Goal: Find specific page/section: Find specific page/section

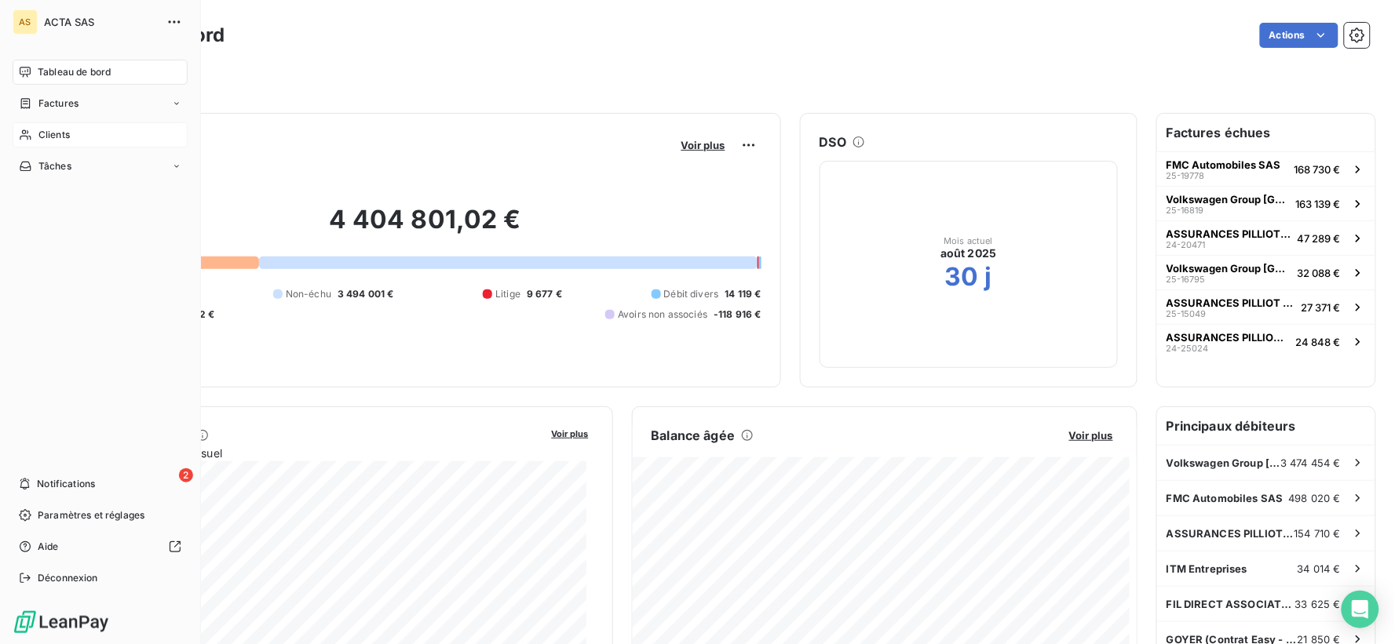
click at [57, 122] on div "Clients" at bounding box center [100, 134] width 175 height 25
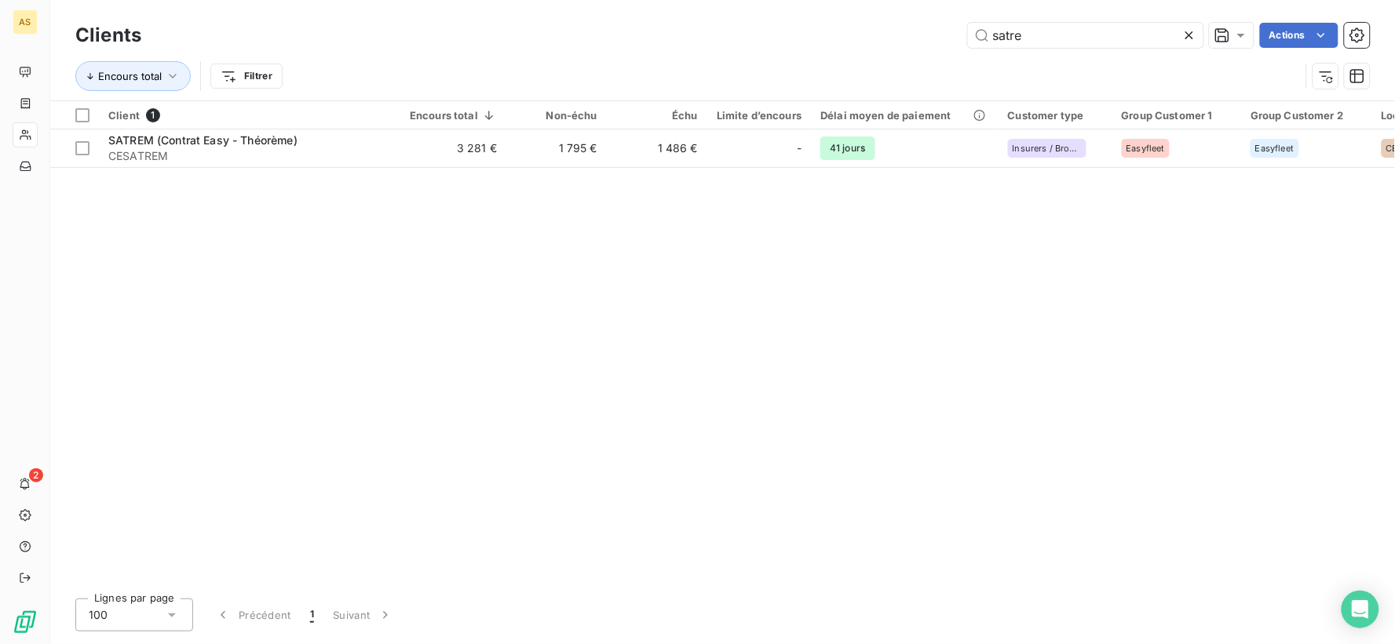
type input "satre"
type input "ILLUM ET DESIGN"
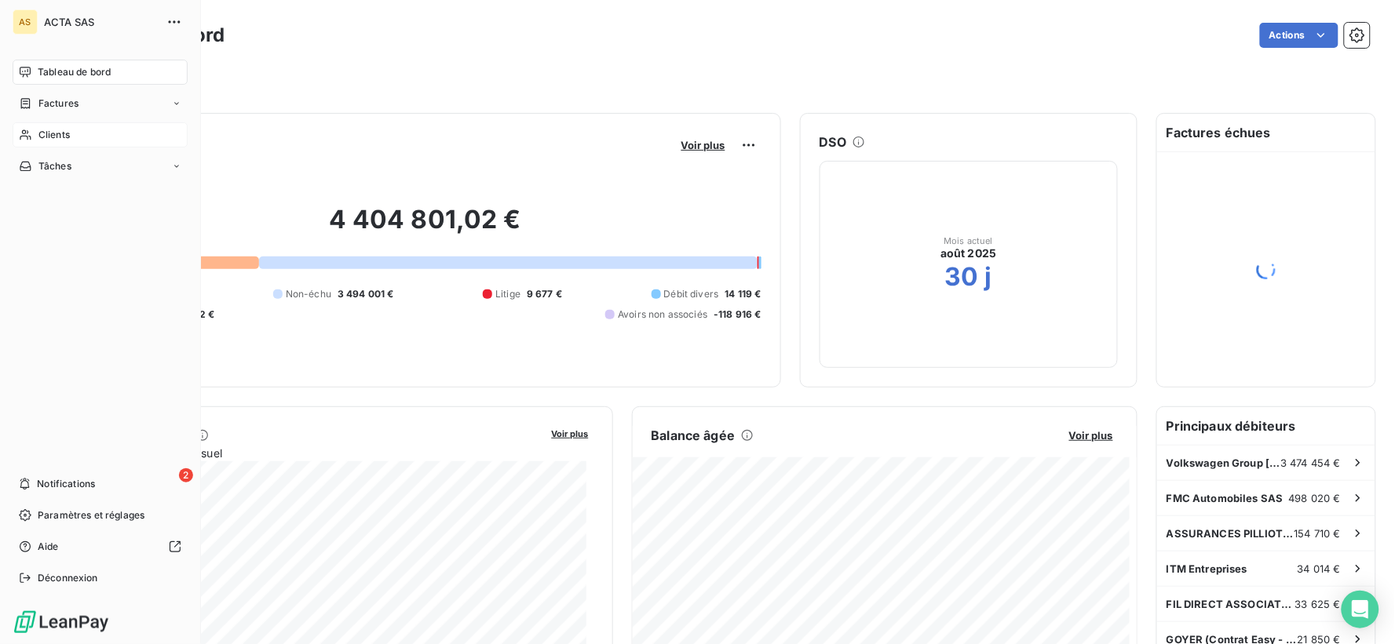
click at [72, 137] on div "Clients" at bounding box center [100, 134] width 175 height 25
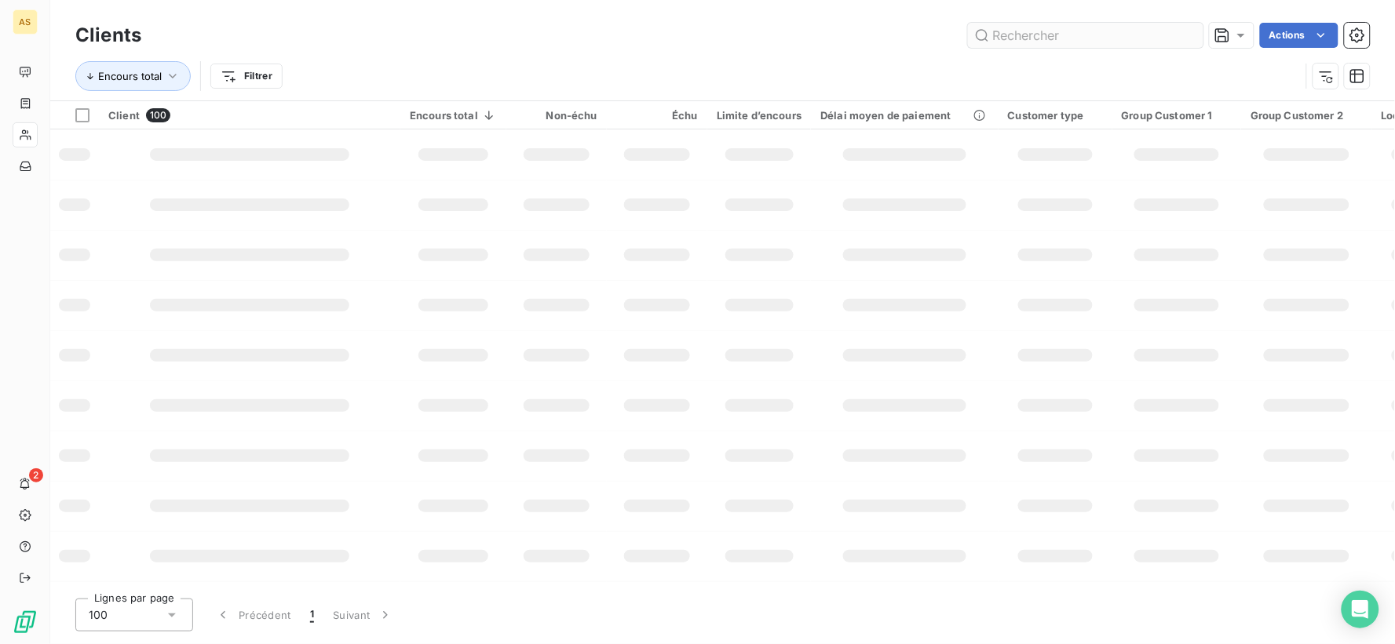
click at [1038, 38] on input "text" at bounding box center [1085, 35] width 235 height 25
type input "ILLUM ET DESIGN"
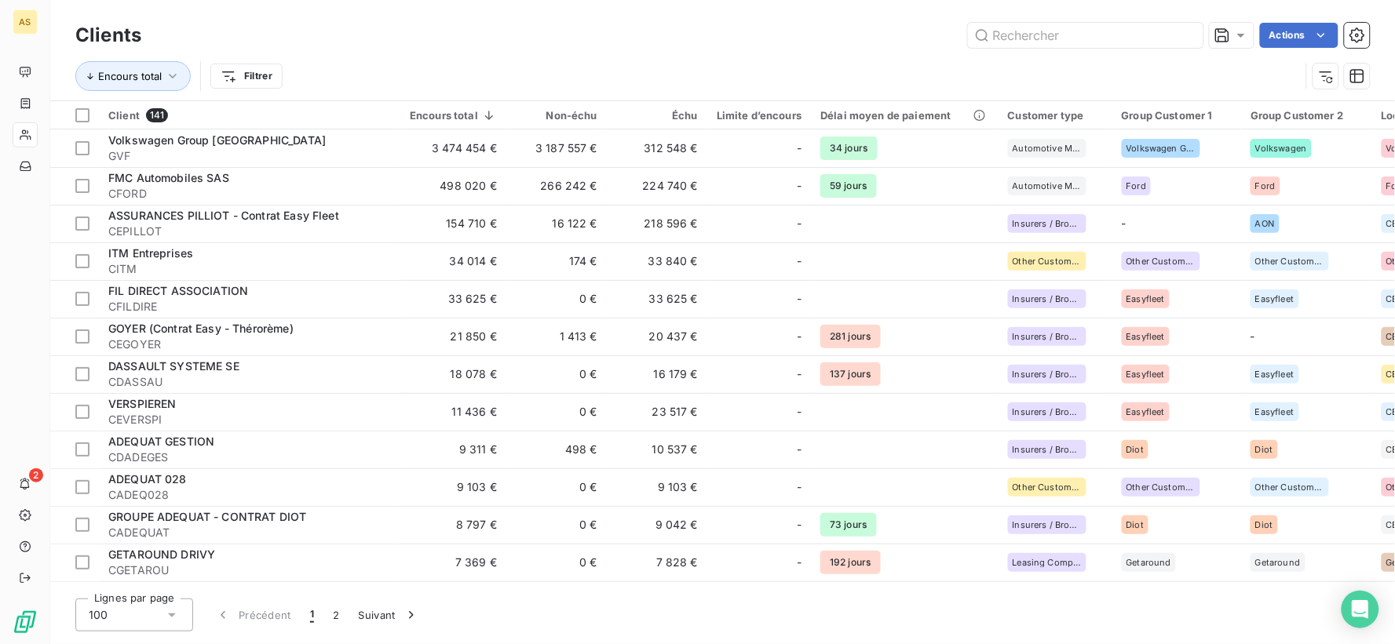
click at [783, 27] on div "Actions" at bounding box center [765, 35] width 1210 height 25
click at [425, 27] on div "Actions" at bounding box center [765, 35] width 1210 height 25
